Goal: Find specific page/section: Find specific page/section

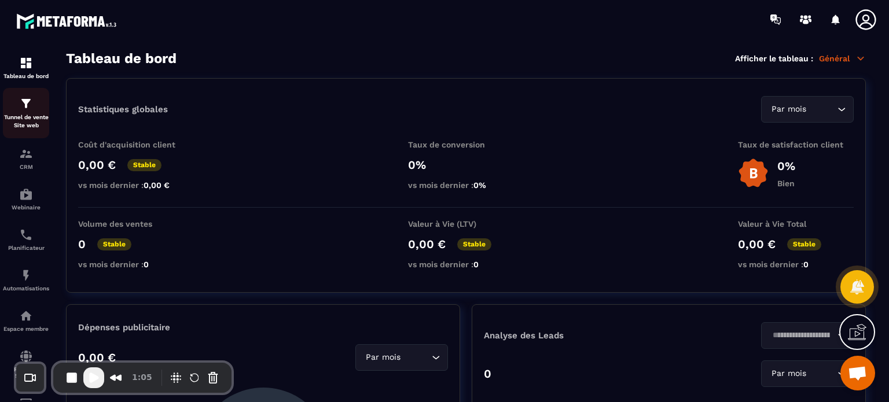
click at [22, 120] on p "Tunnel de vente Site web" at bounding box center [26, 121] width 46 height 16
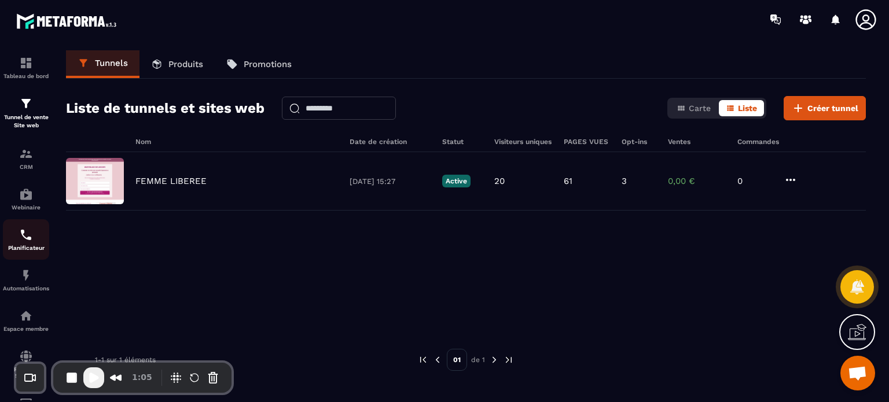
click at [36, 260] on link "Planificateur" at bounding box center [26, 239] width 46 height 41
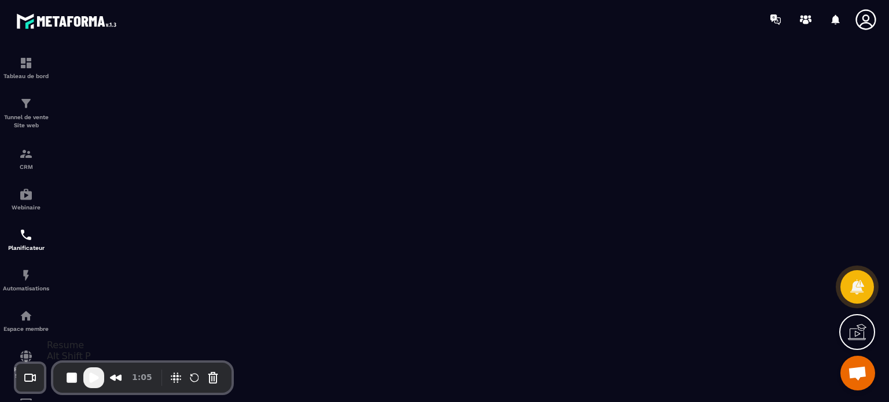
click at [91, 381] on span "Play Recording" at bounding box center [94, 378] width 14 height 14
click at [92, 377] on button "Pause Recording" at bounding box center [90, 378] width 19 height 19
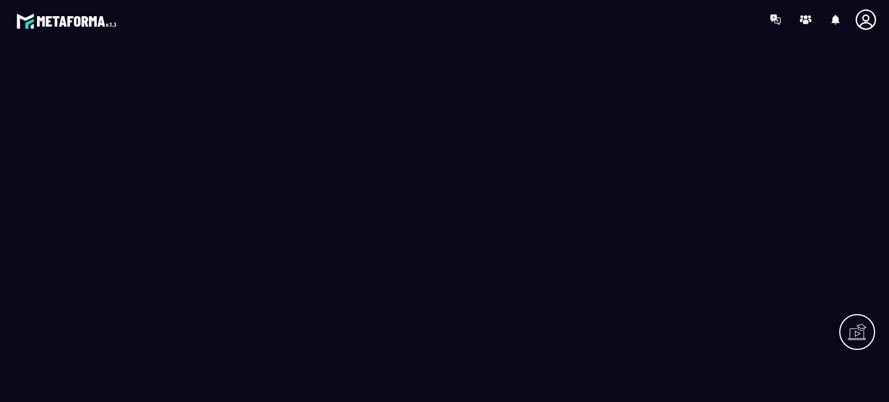
drag, startPoint x: 0, startPoint y: 0, endPoint x: 864, endPoint y: 21, distance: 864.0
click at [864, 21] on icon at bounding box center [865, 19] width 23 height 23
